Goal: Information Seeking & Learning: Learn about a topic

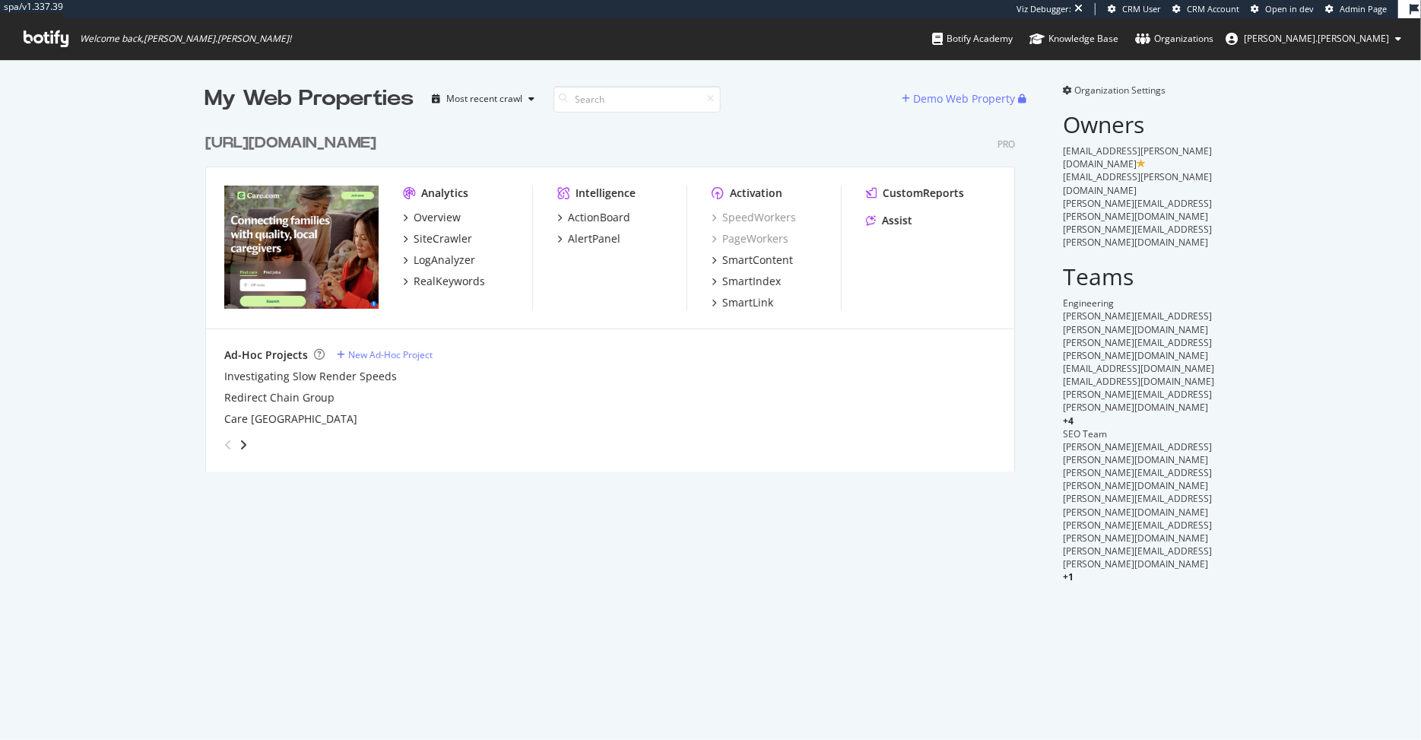
scroll to position [357, 821]
click at [448, 276] on div "RealKeywords" at bounding box center [448, 281] width 71 height 15
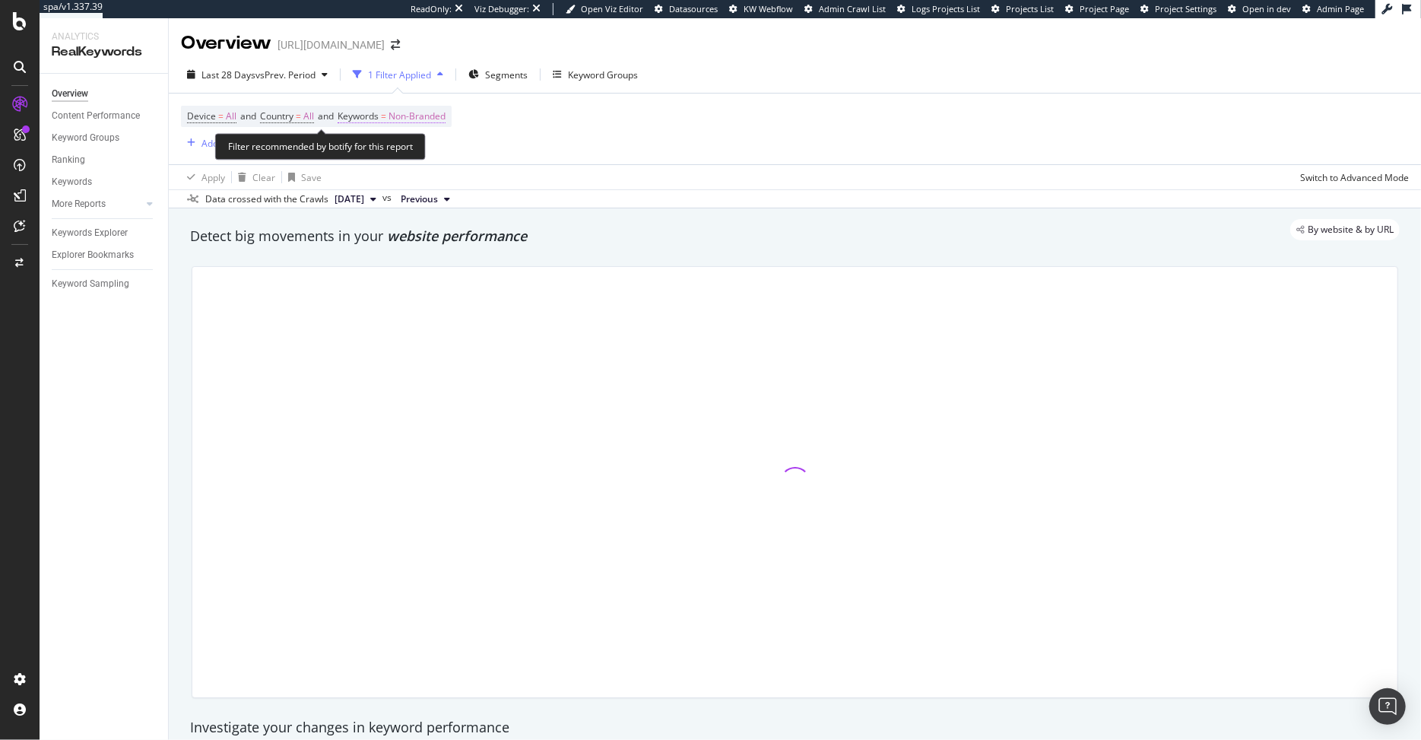
click at [424, 119] on span "Non-Branded" at bounding box center [416, 116] width 57 height 21
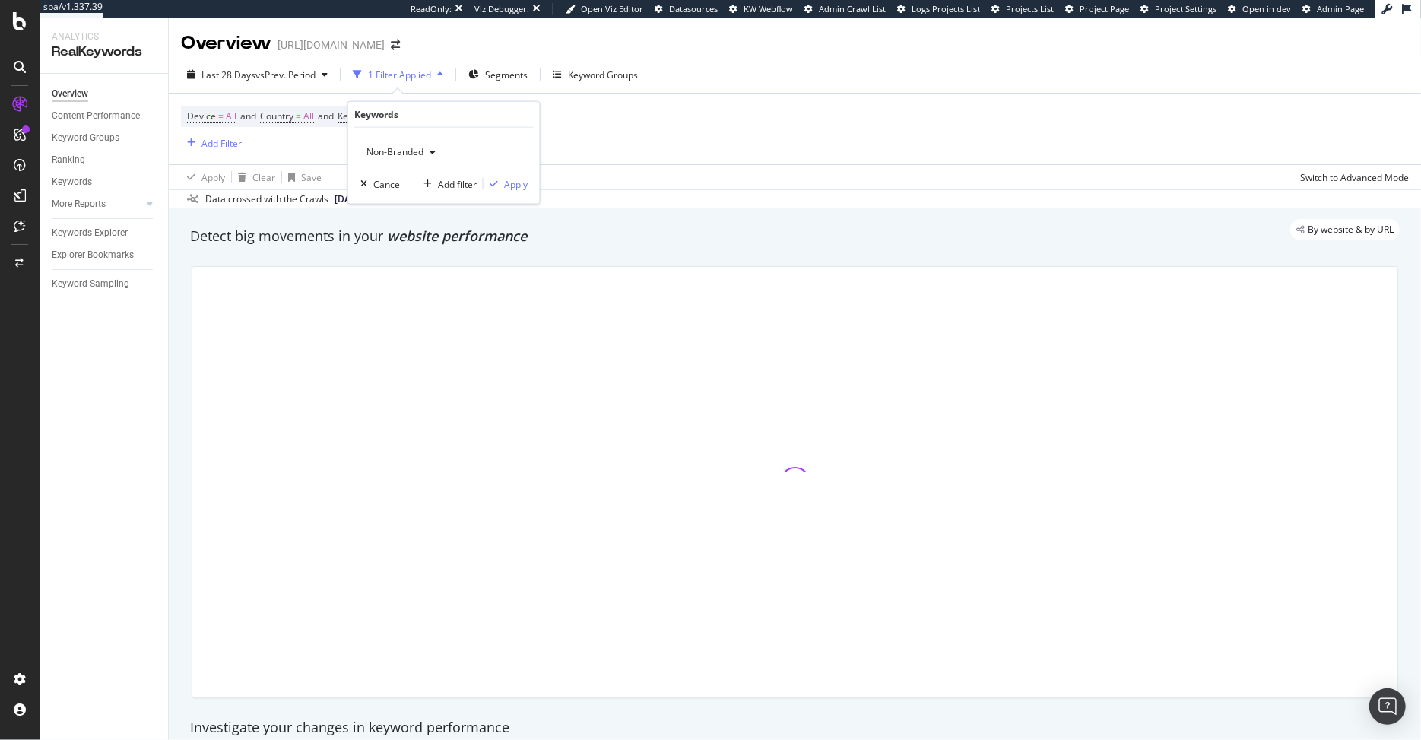
click at [418, 143] on div "Non-Branded" at bounding box center [400, 152] width 81 height 23
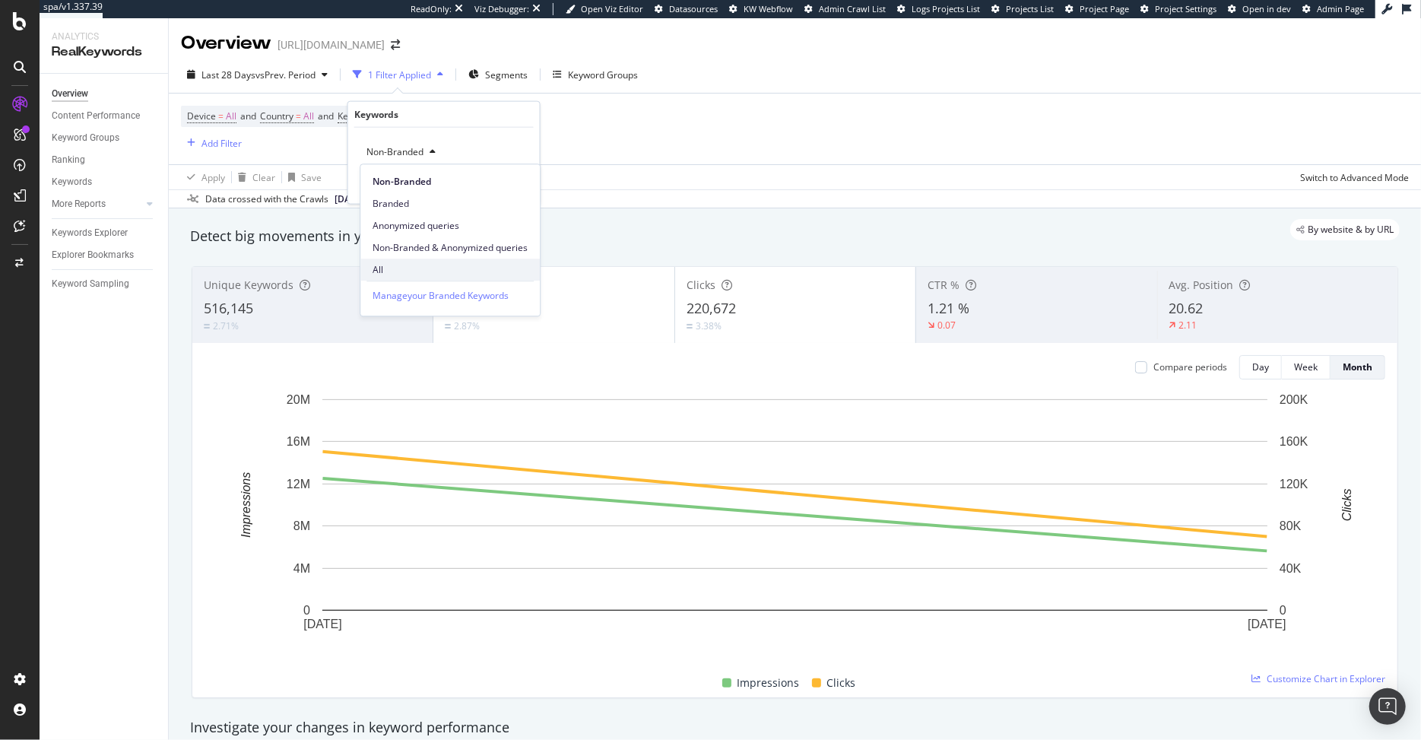
click at [419, 269] on span "All" at bounding box center [449, 270] width 155 height 14
click at [509, 185] on div "Apply" at bounding box center [516, 183] width 24 height 13
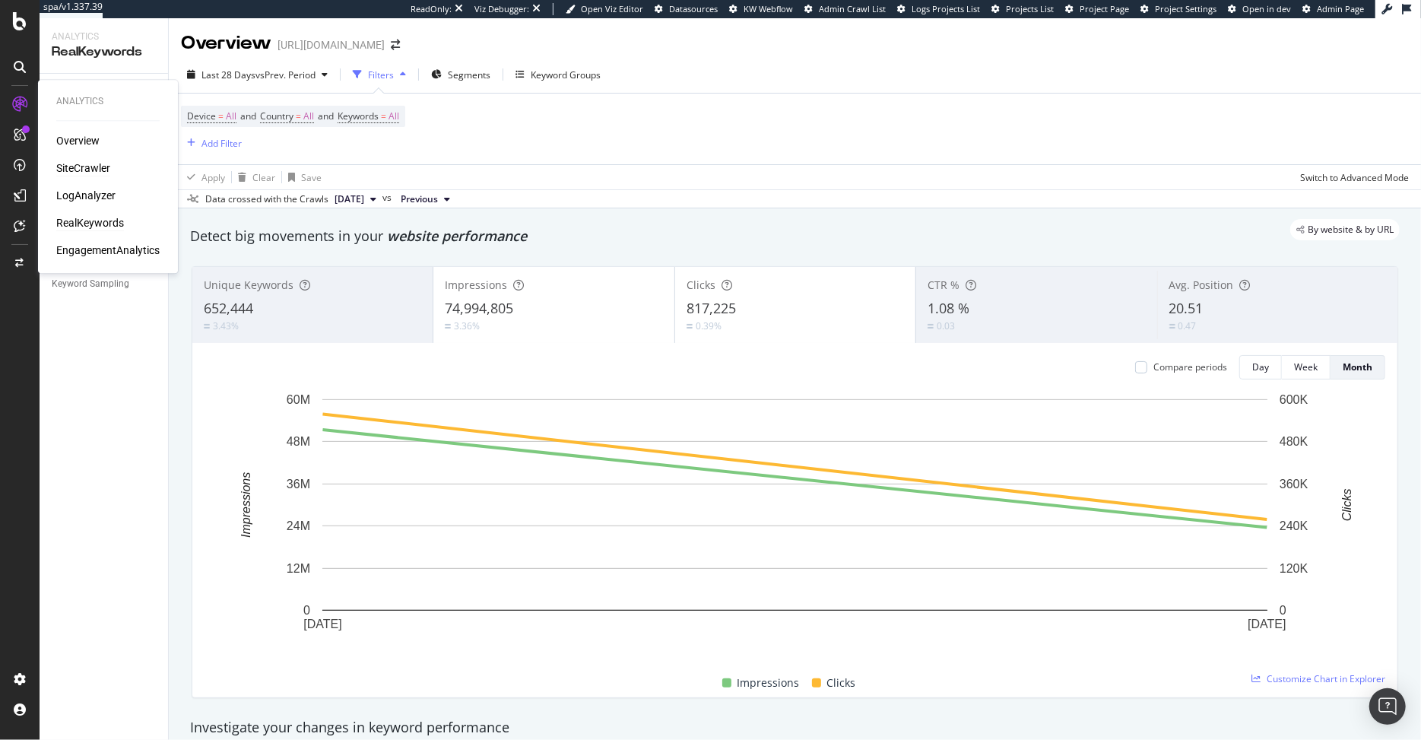
click at [101, 171] on div "SiteCrawler" at bounding box center [83, 167] width 54 height 15
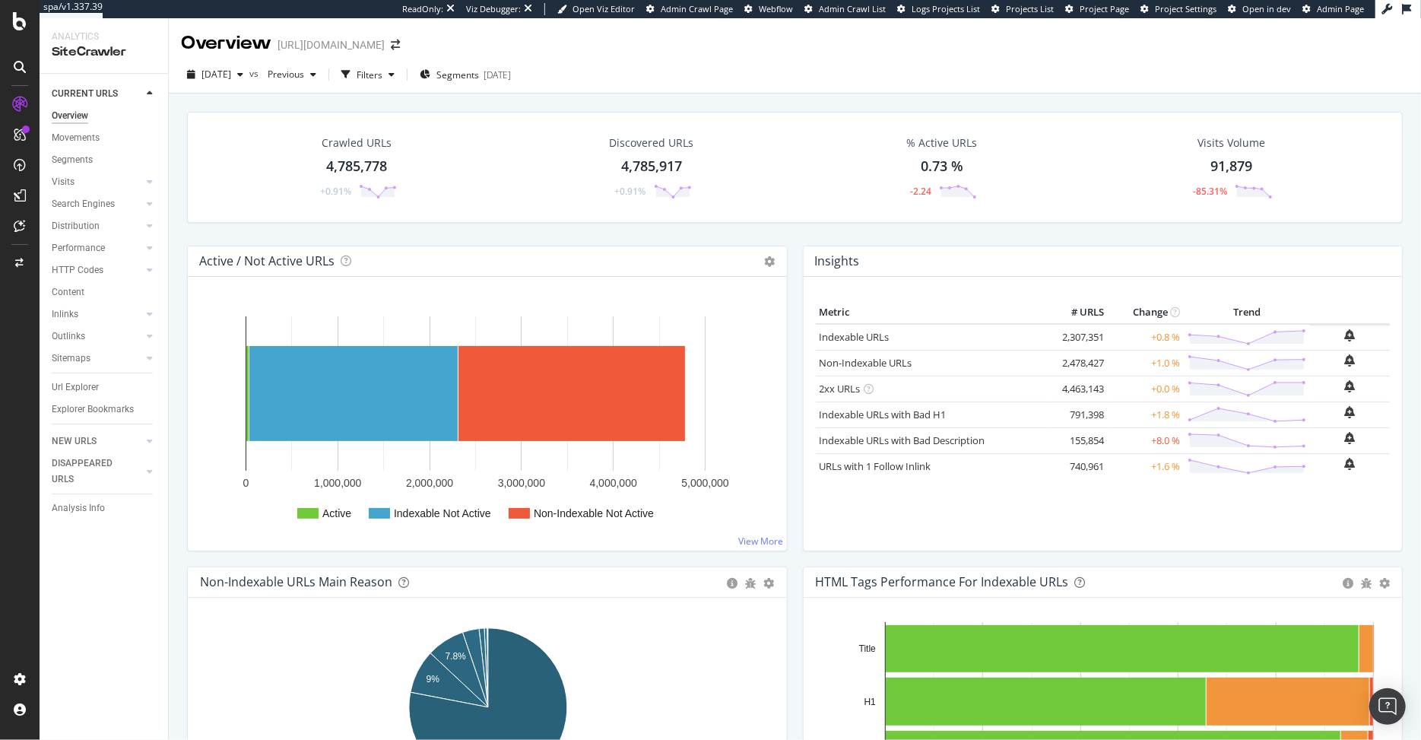
click at [72, 172] on div "Visits" at bounding box center [110, 182] width 116 height 22
click at [69, 178] on div "Visits" at bounding box center [63, 182] width 23 height 16
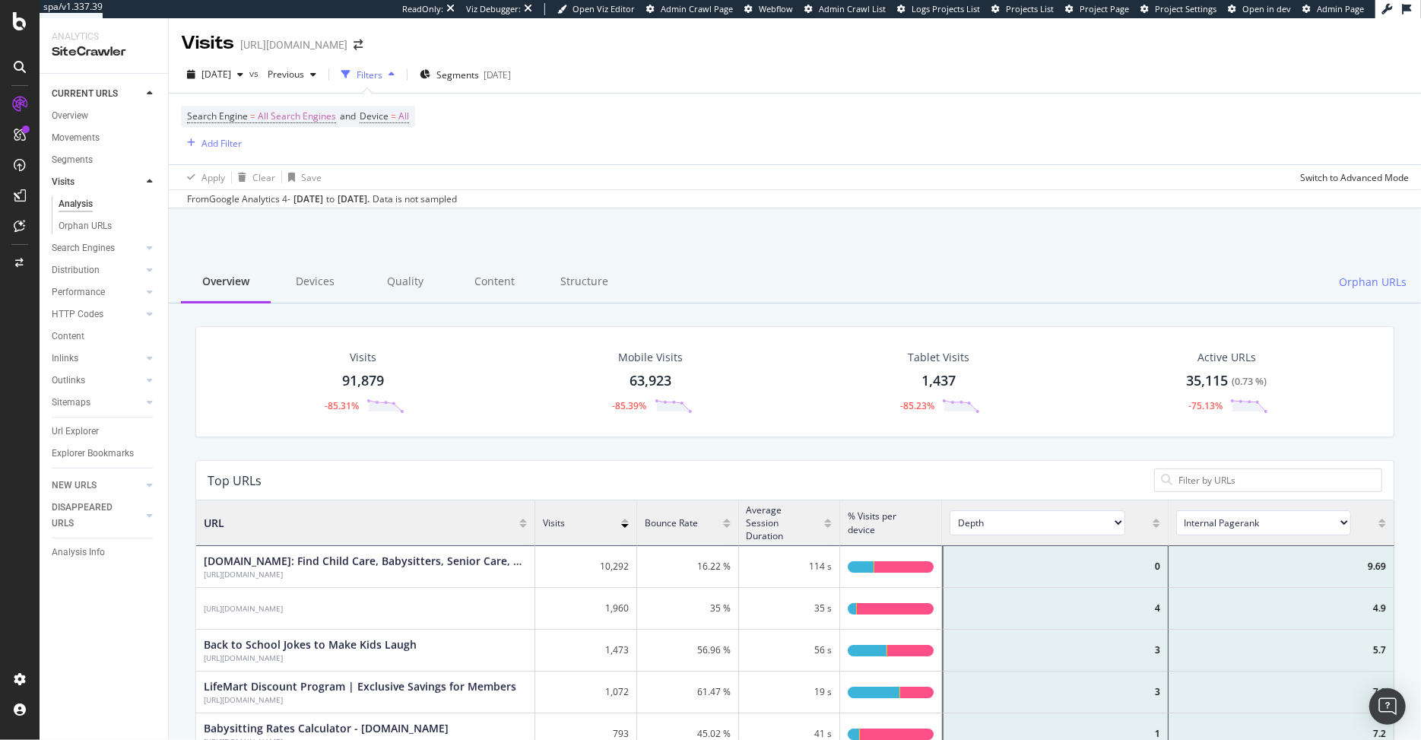
scroll to position [456, 1198]
